Goal: Task Accomplishment & Management: Manage account settings

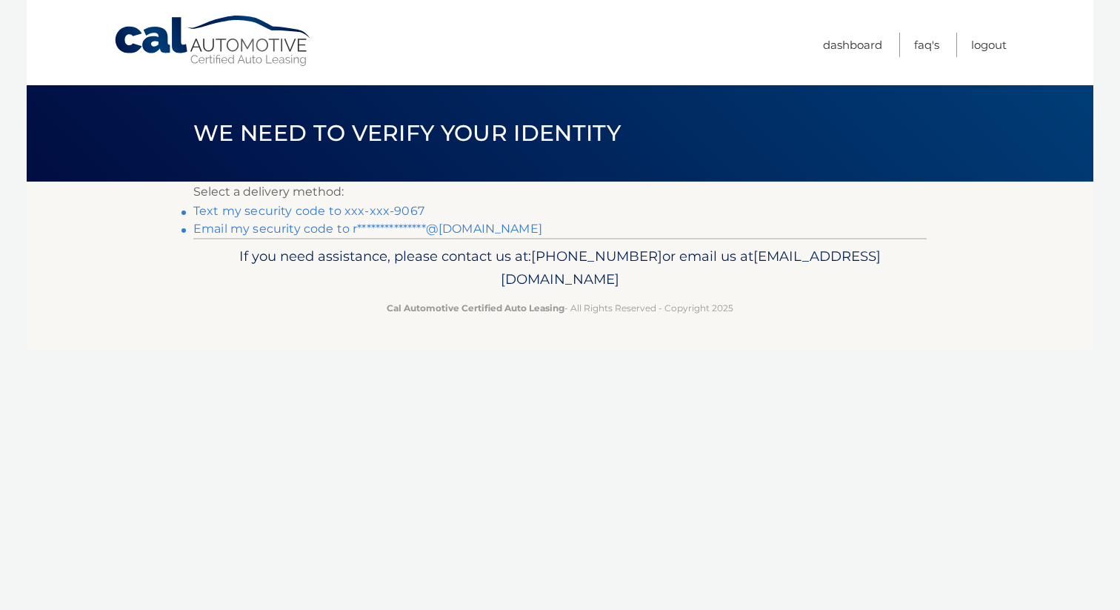
click at [352, 214] on link "Text my security code to xxx-xxx-9067" at bounding box center [308, 211] width 231 height 14
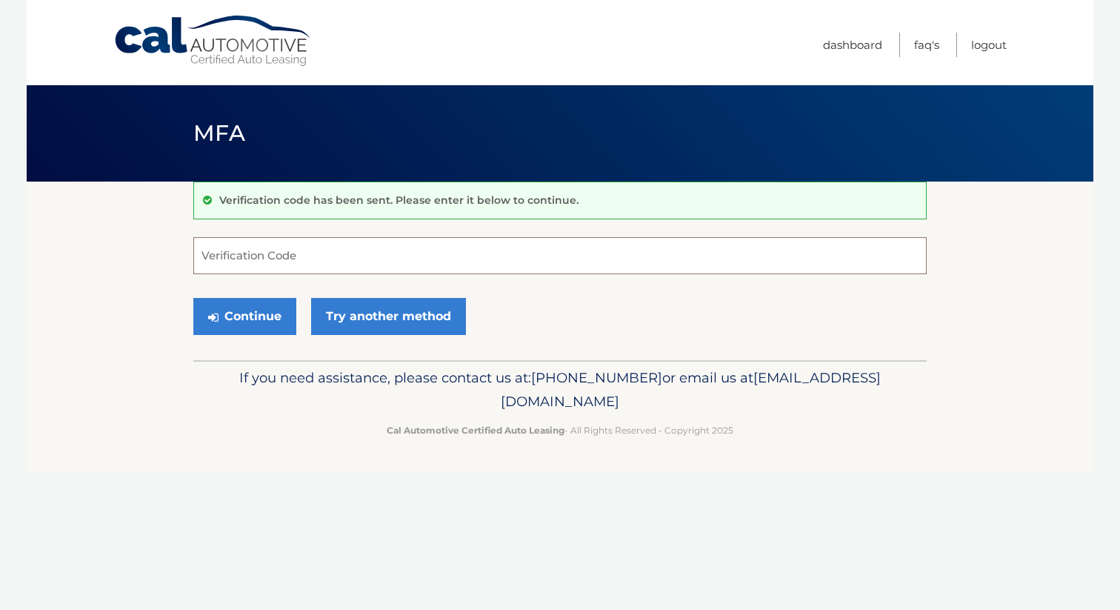
click at [312, 253] on input "Verification Code" at bounding box center [560, 255] width 734 height 37
type input "810860"
click at [263, 314] on button "Continue" at bounding box center [244, 316] width 103 height 37
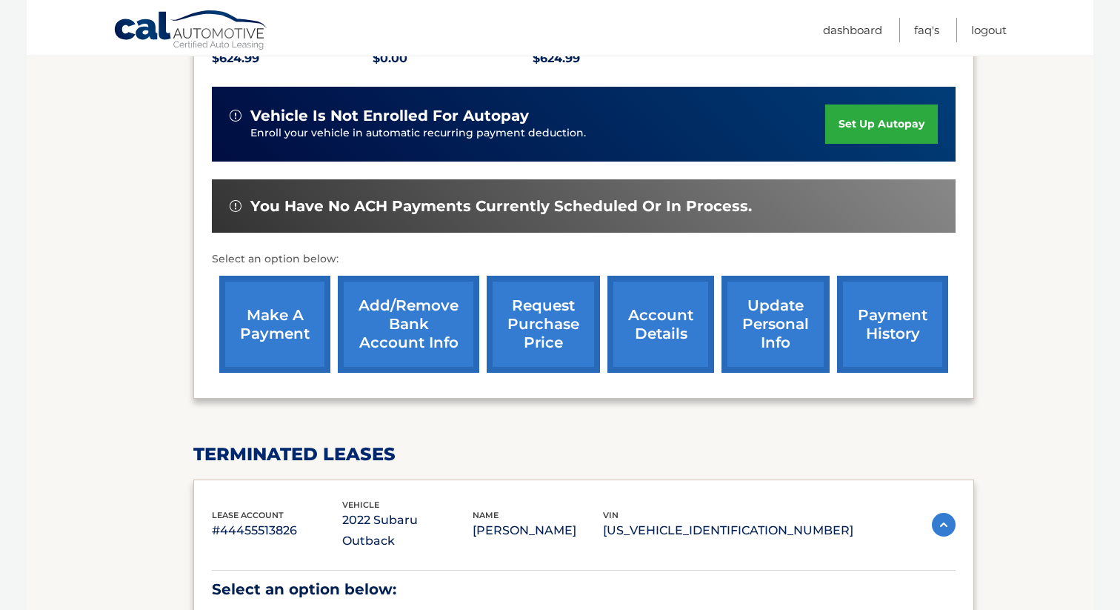
scroll to position [346, 0]
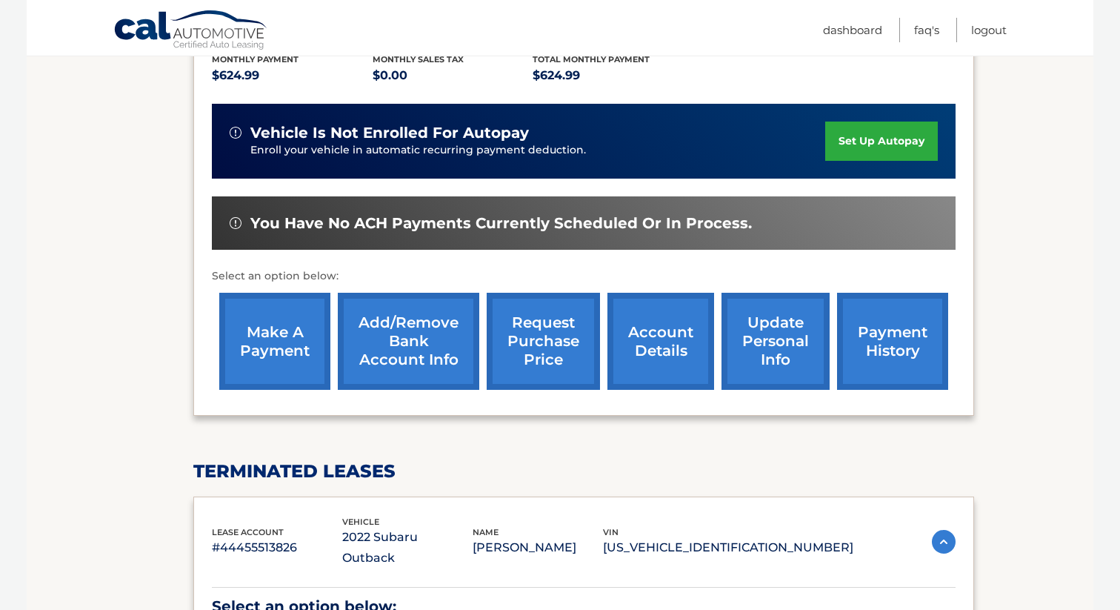
click at [277, 319] on link "make a payment" at bounding box center [274, 341] width 111 height 97
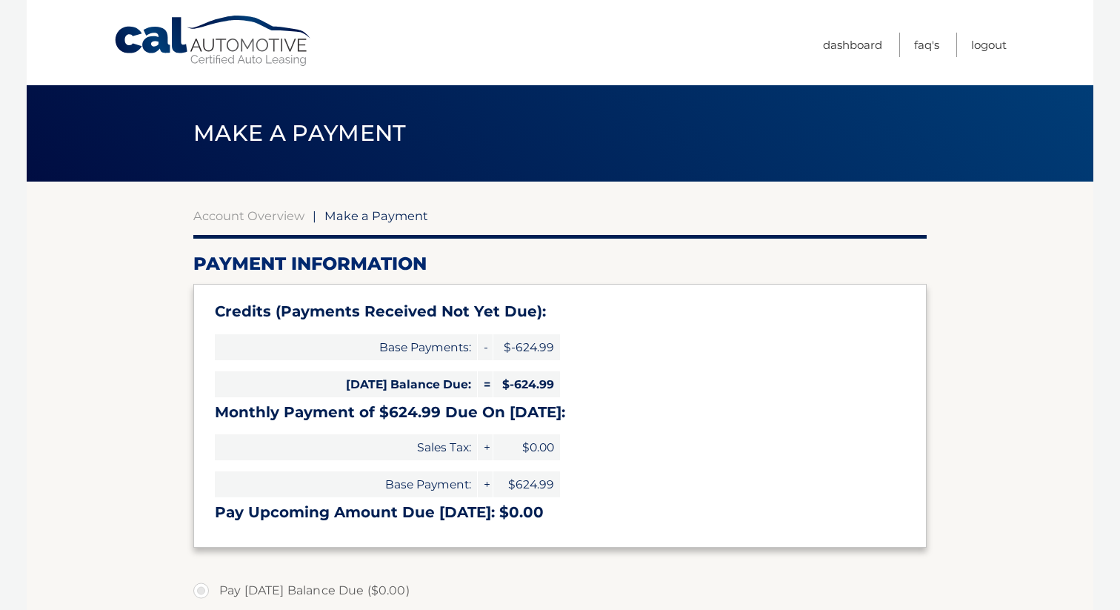
select select "YjhjMTIzNTEtZDM3YS00YzU2LTk3ZDAtZDA4NDNmZTY5ZWQ0"
click at [985, 48] on link "Logout" at bounding box center [989, 45] width 36 height 24
